Goal: Task Accomplishment & Management: Use online tool/utility

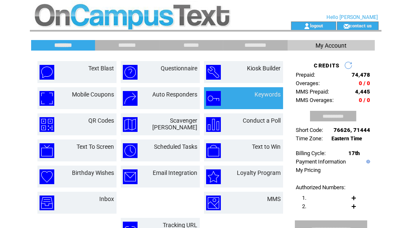
click at [230, 96] on td at bounding box center [220, 98] width 29 height 15
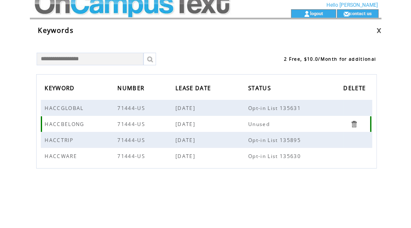
scroll to position [13, 0]
click at [78, 123] on span "HACCBELONG" at bounding box center [66, 123] width 42 height 7
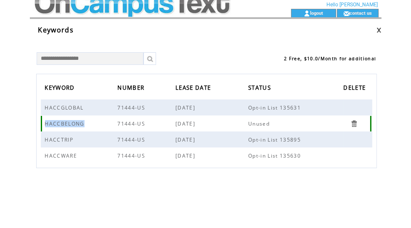
click at [78, 123] on span "HACCBELONG" at bounding box center [66, 123] width 42 height 7
click at [125, 156] on span "71444-US" at bounding box center [133, 155] width 30 height 7
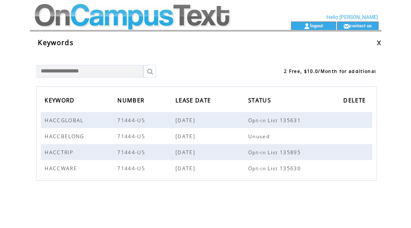
click at [113, 24] on td at bounding box center [145, 25] width 231 height 8
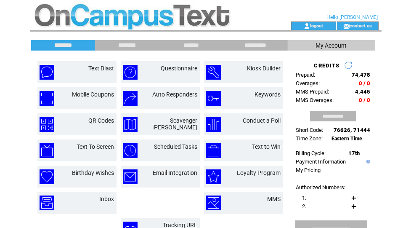
click at [135, 43] on input "********" at bounding box center [126, 45] width 63 height 7
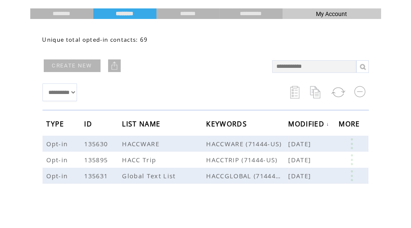
scroll to position [66, 0]
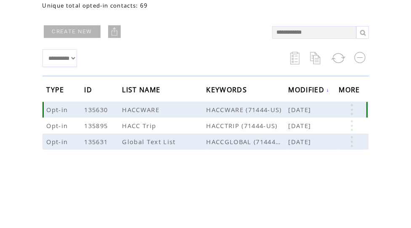
click at [168, 111] on td "HACCWARE" at bounding box center [164, 109] width 84 height 16
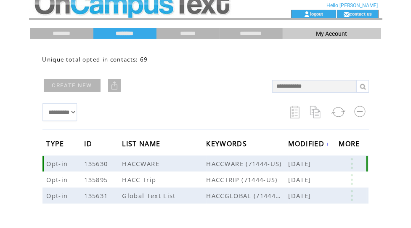
scroll to position [0, 0]
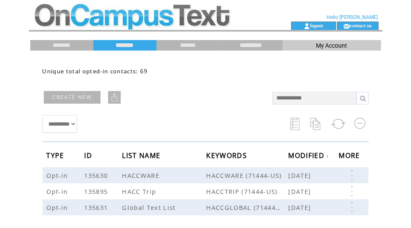
click at [229, 42] on input "**********" at bounding box center [251, 45] width 63 height 7
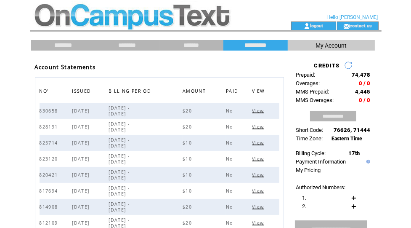
click at [64, 44] on input "********" at bounding box center [63, 45] width 63 height 7
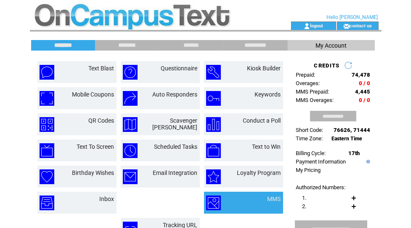
click at [259, 194] on td "MMS" at bounding box center [243, 202] width 79 height 22
click at [261, 198] on td "MMS" at bounding box center [263, 202] width 33 height 15
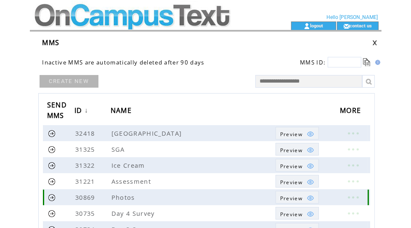
click at [276, 199] on link "Preview" at bounding box center [296, 197] width 43 height 13
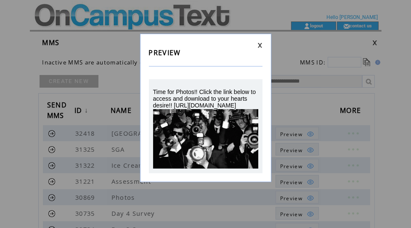
click at [261, 42] on link at bounding box center [259, 44] width 5 height 5
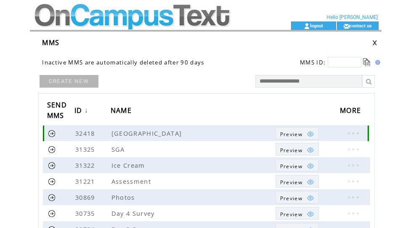
click at [307, 135] on img at bounding box center [311, 134] width 8 height 8
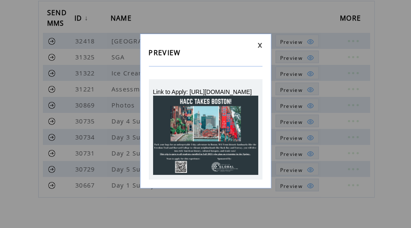
scroll to position [93, 0]
click at [260, 43] on link at bounding box center [259, 44] width 5 height 5
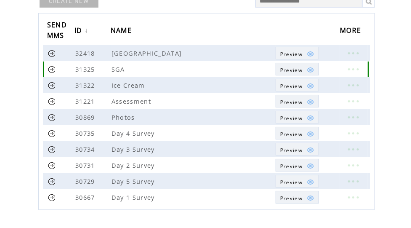
scroll to position [69, 0]
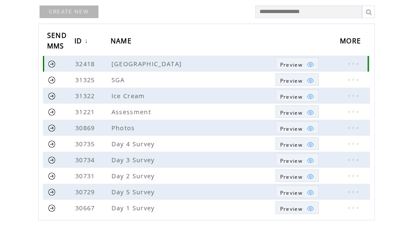
click at [49, 63] on link at bounding box center [52, 64] width 8 height 8
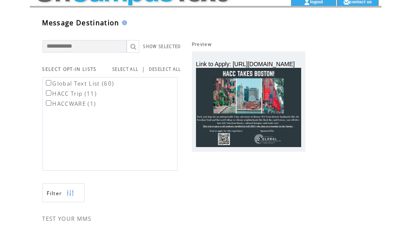
scroll to position [25, 0]
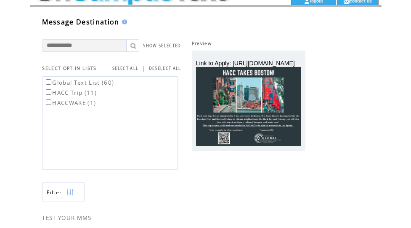
click at [106, 85] on label "Global Text List (60)" at bounding box center [79, 83] width 70 height 8
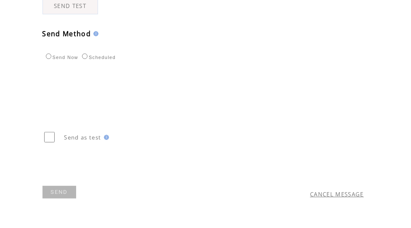
scroll to position [286, 0]
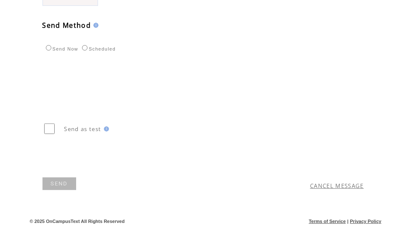
click at [100, 52] on table "Send Now Scheduled" at bounding box center [79, 47] width 74 height 10
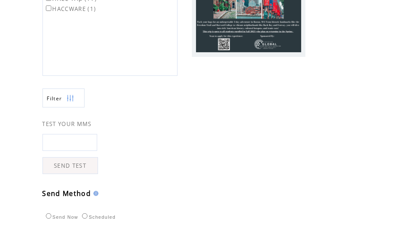
scroll to position [42, 0]
